Goal: Ask a question: Seek information or help from site administrators or community

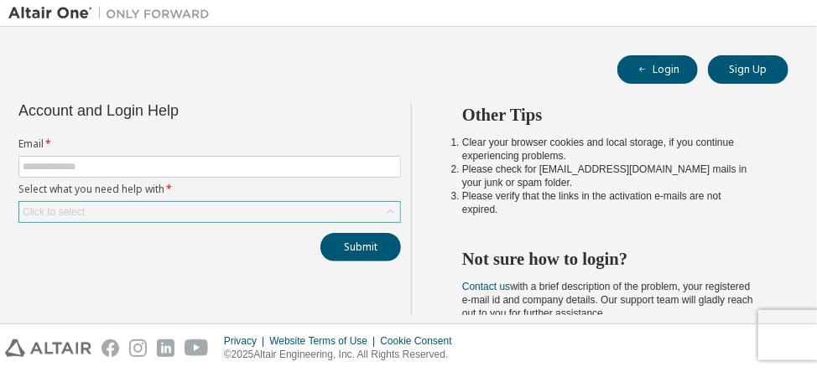
click at [207, 217] on div "Click to select" at bounding box center [209, 212] width 381 height 20
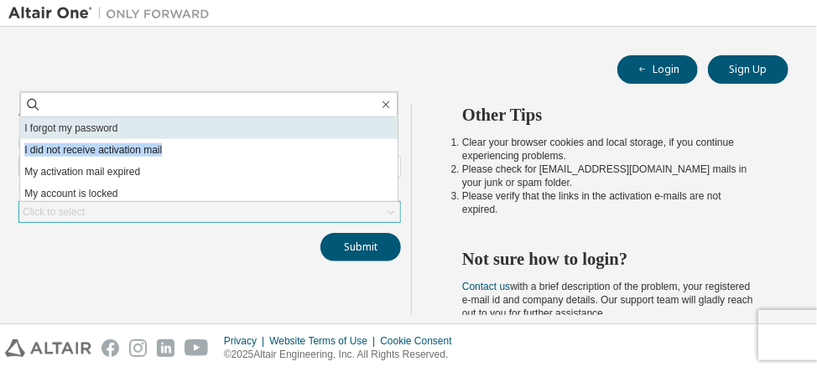
click at [174, 133] on ul "I forgot my password I did not receive activation mail My activation mail expir…" at bounding box center [208, 159] width 377 height 84
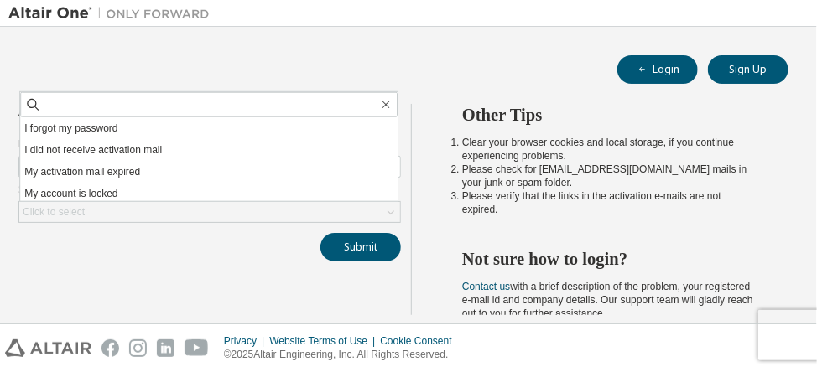
drag, startPoint x: 174, startPoint y: 133, endPoint x: 110, endPoint y: 127, distance: 64.8
click at [110, 127] on li "I forgot my password" at bounding box center [208, 128] width 377 height 22
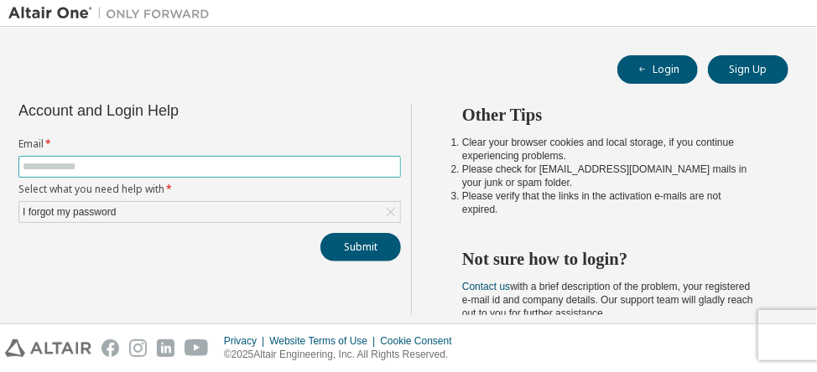
click at [99, 169] on input "text" at bounding box center [210, 166] width 374 height 13
type input "**********"
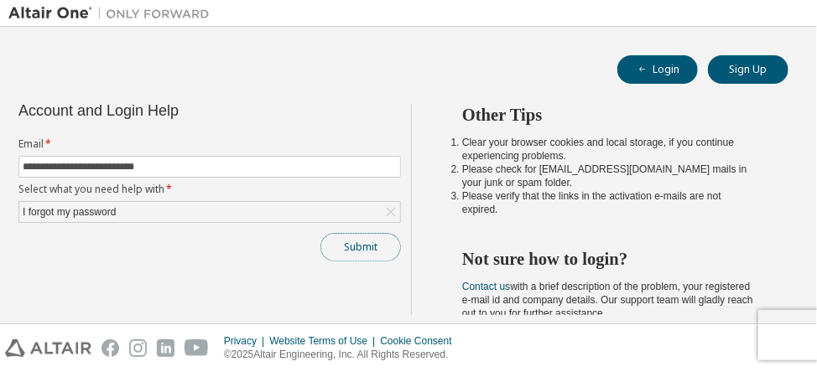
click at [357, 247] on button "Submit" at bounding box center [360, 247] width 81 height 29
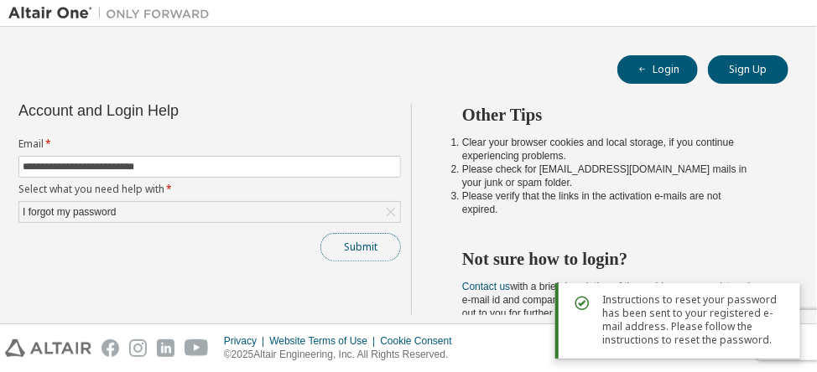
click at [335, 252] on button "Submit" at bounding box center [360, 247] width 81 height 29
